Goal: Task Accomplishment & Management: Manage account settings

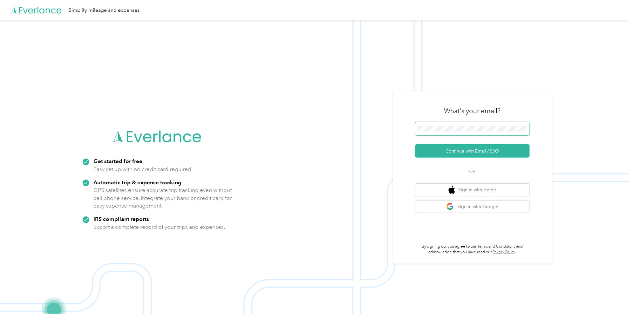
click at [460, 131] on span at bounding box center [473, 128] width 114 height 13
click at [471, 150] on button "Continue with Email / SSO" at bounding box center [473, 150] width 114 height 13
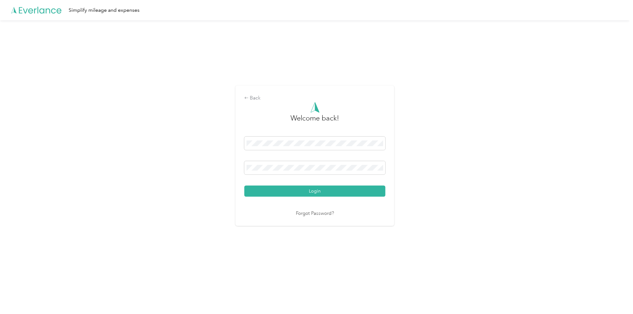
click at [245, 186] on button "Login" at bounding box center [315, 191] width 141 height 11
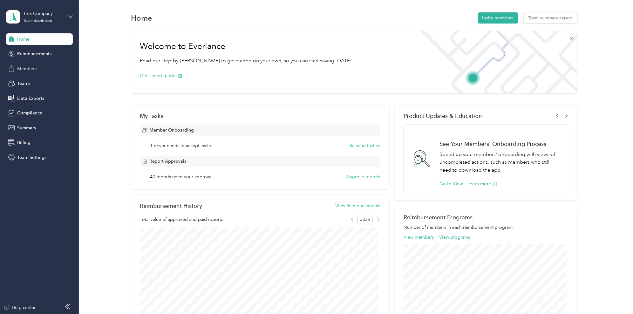
click at [30, 66] on span "Members" at bounding box center [26, 69] width 19 height 7
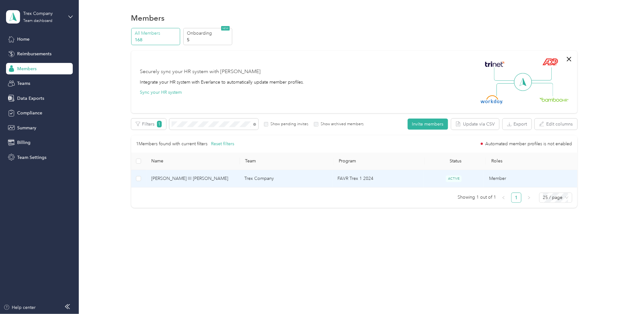
click at [182, 178] on span "[PERSON_NAME] III [PERSON_NAME]" at bounding box center [192, 178] width 83 height 7
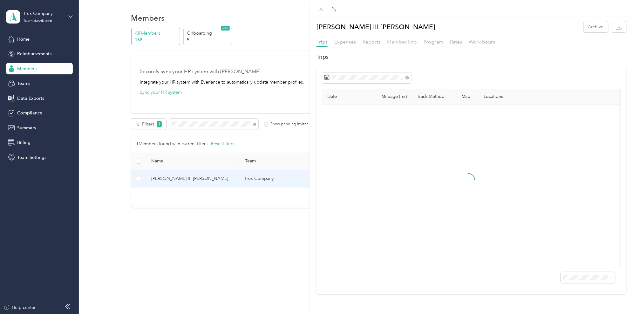
click at [399, 42] on span "Member info" at bounding box center [402, 42] width 30 height 6
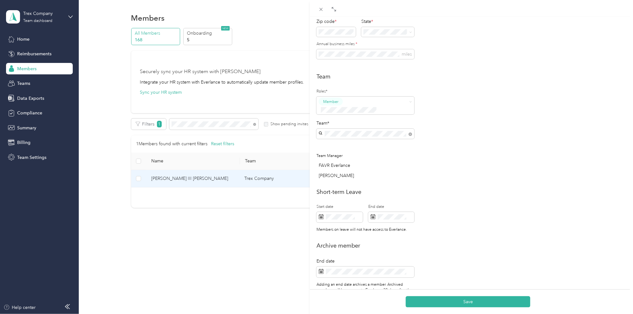
scroll to position [127, 0]
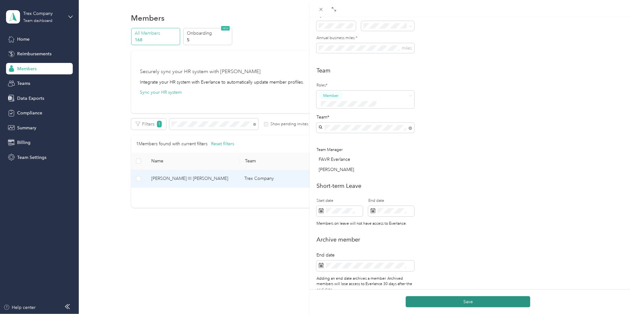
click at [463, 302] on button "Save" at bounding box center [468, 301] width 125 height 11
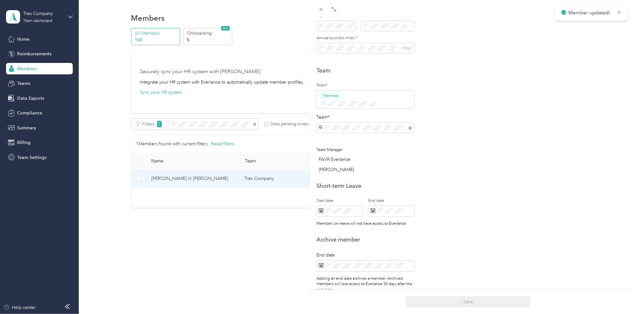
scroll to position [0, 0]
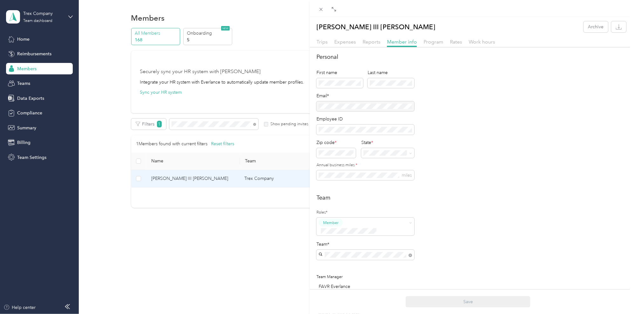
click at [170, 249] on div "[PERSON_NAME] III [PERSON_NAME] Archive Trips Expenses Reports Member info Prog…" at bounding box center [316, 157] width 633 height 314
